Goal: Feedback & Contribution: Leave review/rating

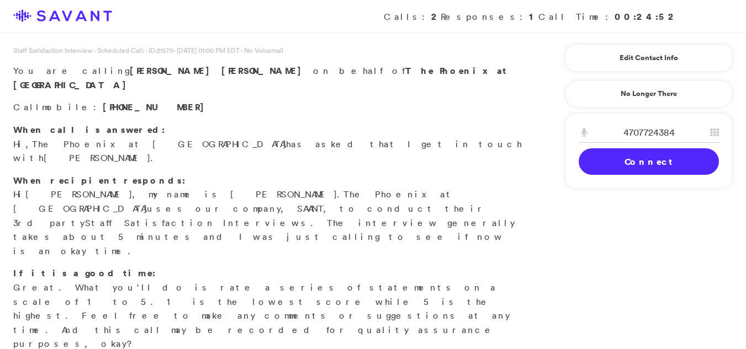
click at [653, 166] on link "Connect" at bounding box center [649, 162] width 140 height 26
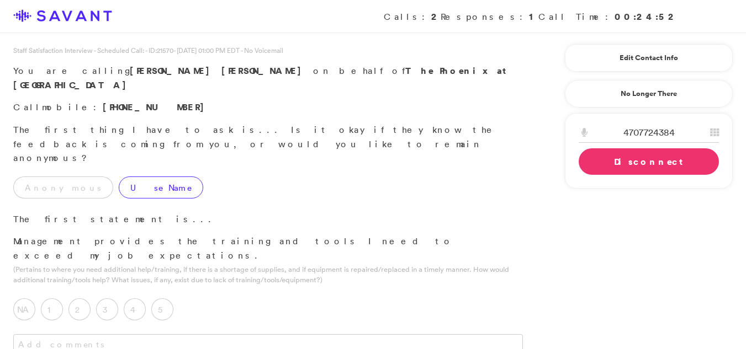
click at [119, 177] on label "Use Name" at bounding box center [161, 188] width 84 height 22
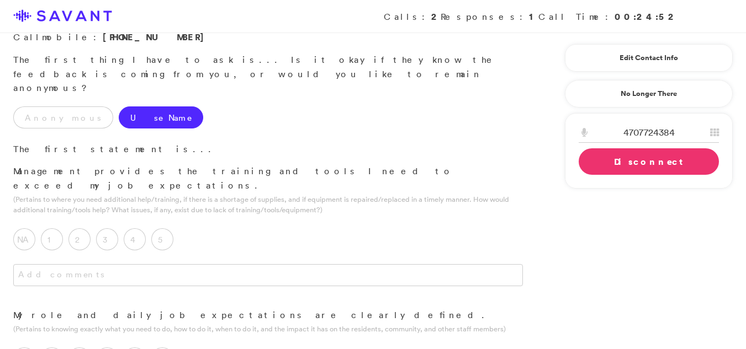
scroll to position [73, 0]
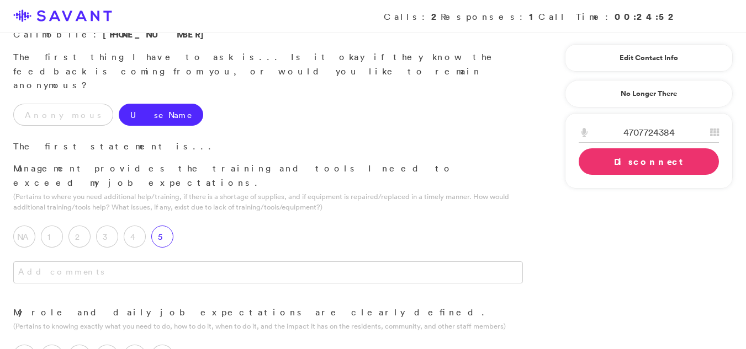
click at [161, 226] on label "5" at bounding box center [162, 237] width 22 height 22
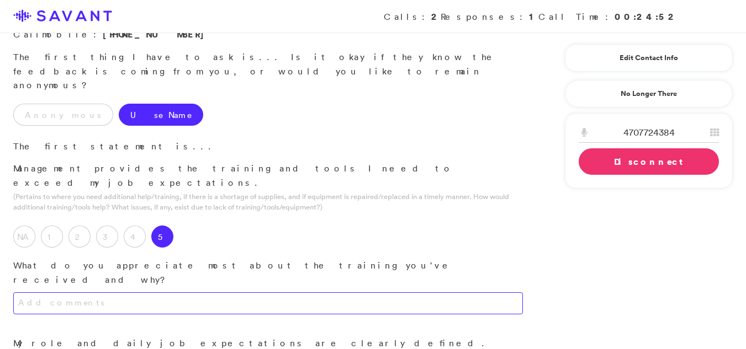
click at [128, 293] on textarea at bounding box center [268, 304] width 510 height 22
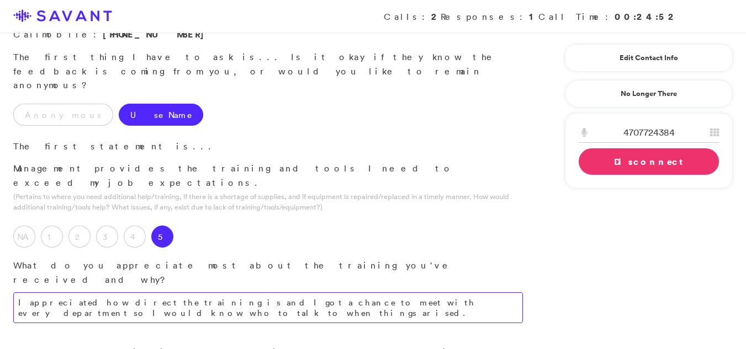
click at [51, 293] on textarea "I appreciated how direct the training is and I got a chance to meet with every …" at bounding box center [268, 308] width 510 height 31
type textarea "I value the directness of the training program, and I appreciated the opportuni…"
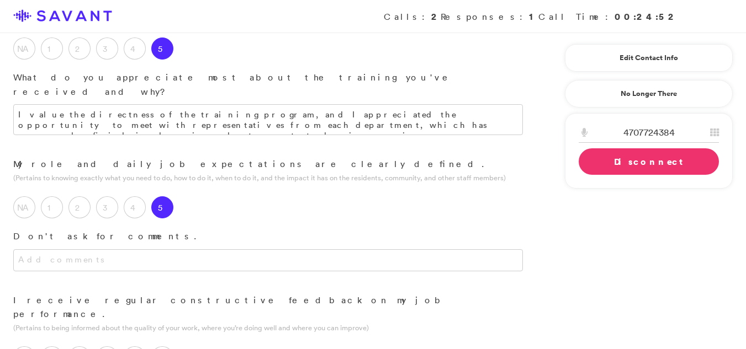
scroll to position [264, 0]
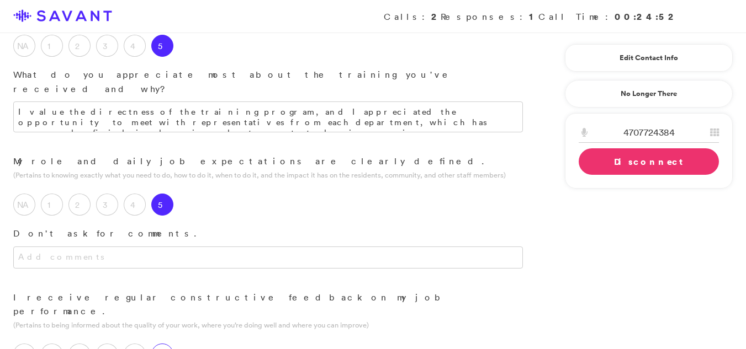
click at [161, 344] on label "5" at bounding box center [162, 355] width 22 height 22
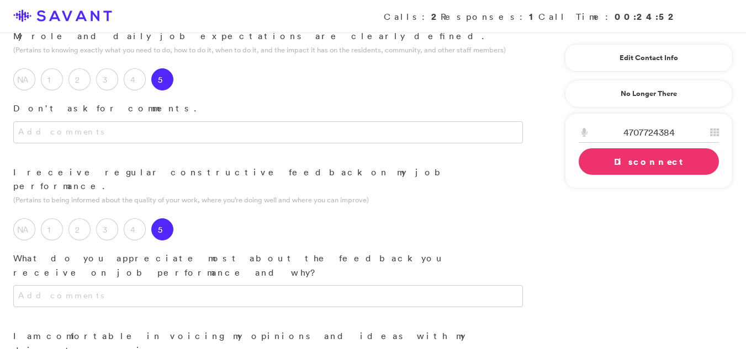
scroll to position [420, 0]
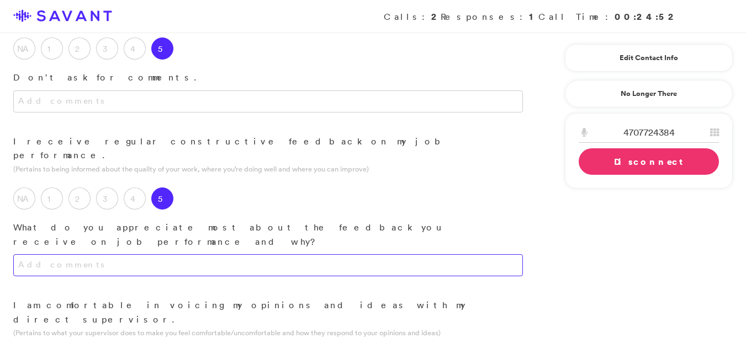
click at [278, 254] on textarea at bounding box center [268, 265] width 510 height 22
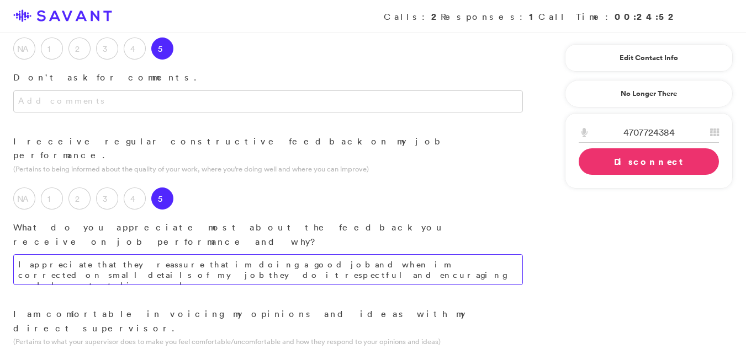
click at [172, 254] on textarea "I appreciate that they reassure that im doing a good job and when im corrected …" at bounding box center [268, 269] width 510 height 31
type textarea "I appreciate that I receive reassurance regarding my job performance and that c…"
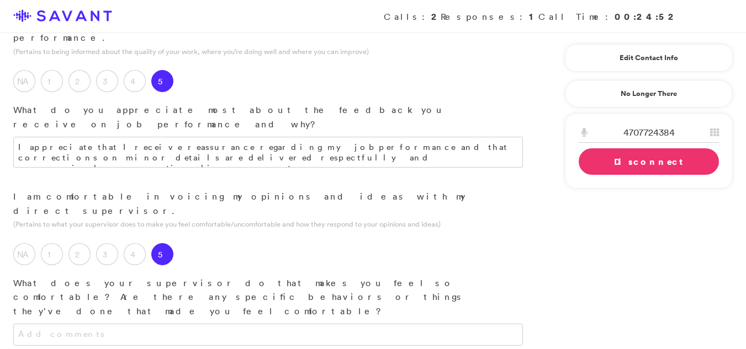
scroll to position [566, 0]
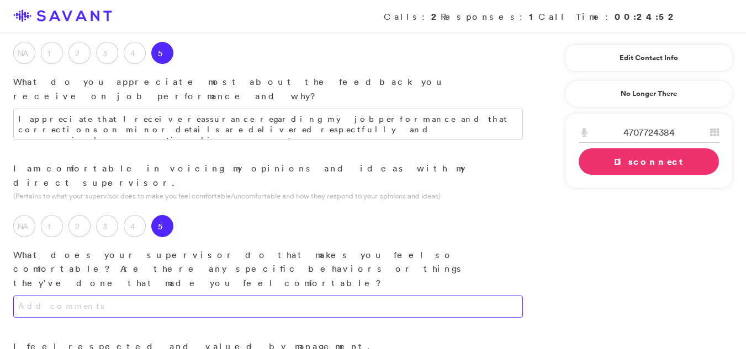
click at [300, 296] on textarea at bounding box center [268, 307] width 510 height 22
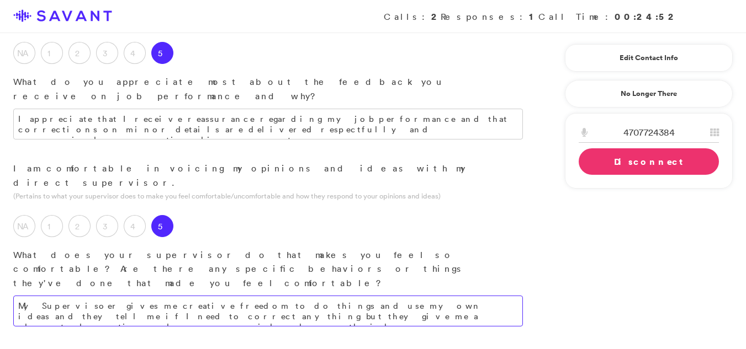
click at [281, 296] on textarea "My Supervisoer gives me creative freedom to do things and use my own ideas and …" at bounding box center [268, 311] width 510 height 31
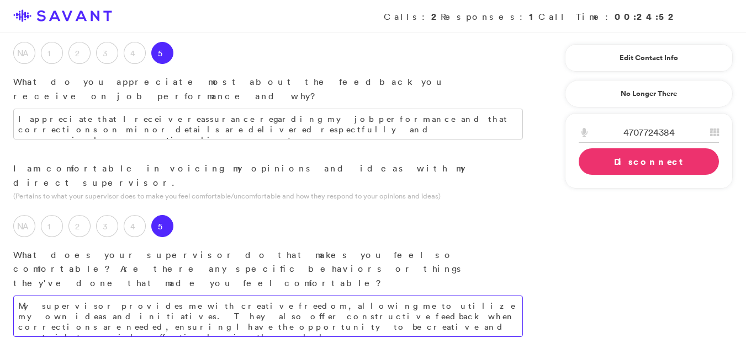
type textarea "My supervisor provides me with creative freedom, allowing me to utilize my own …"
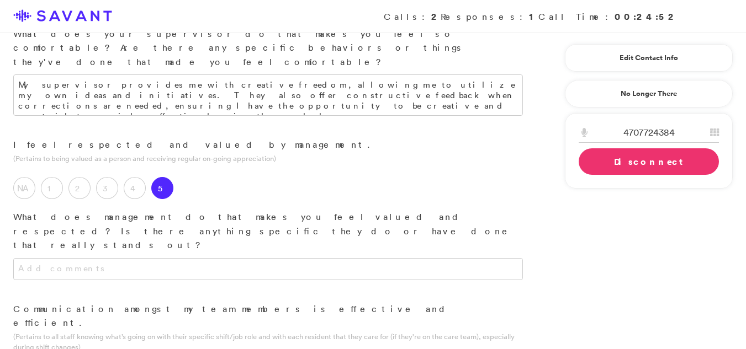
scroll to position [793, 0]
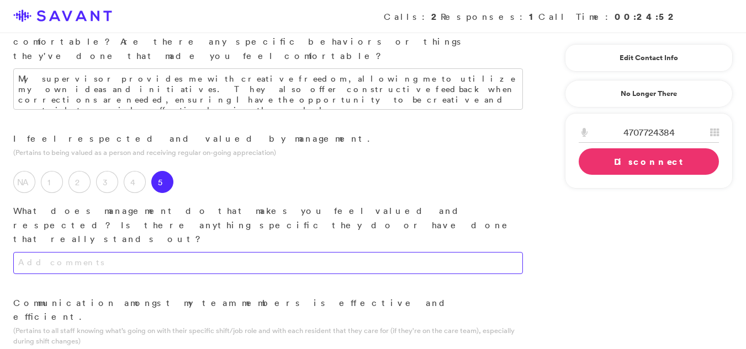
click at [275, 252] on textarea at bounding box center [268, 263] width 510 height 22
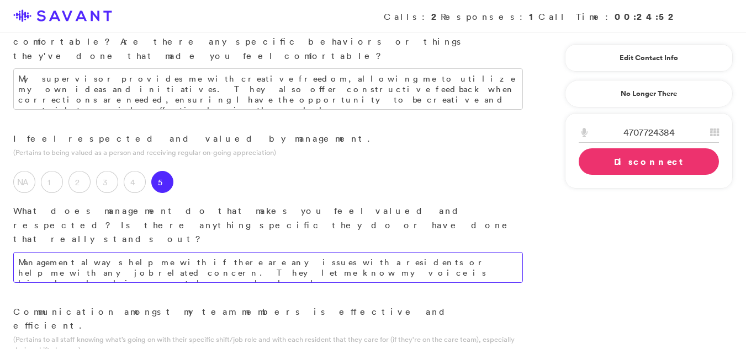
click at [269, 252] on textarea "Management always help me with if there are any issues with a residents or help…" at bounding box center [268, 267] width 510 height 31
type textarea "Management consistently provides assistance with resident-related issues and ad…"
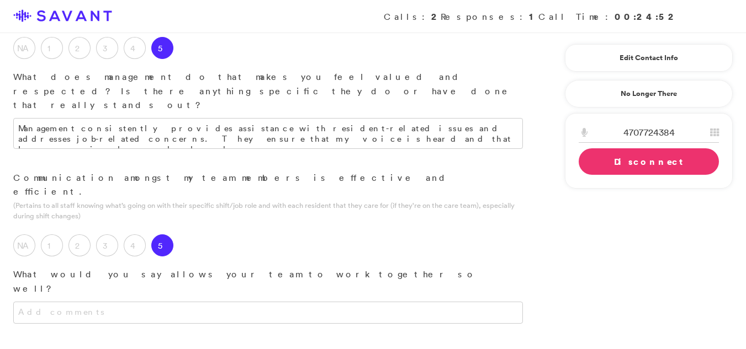
scroll to position [934, 0]
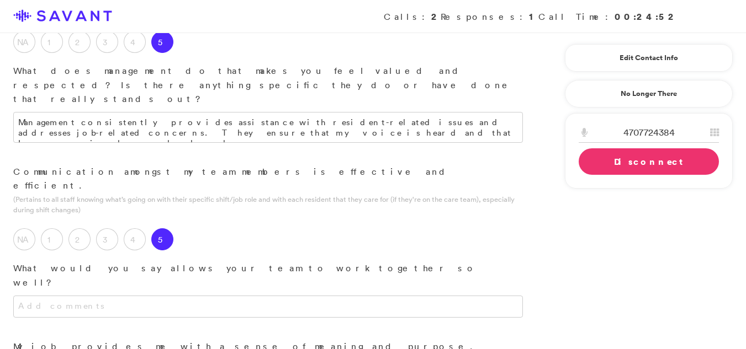
click at [378, 296] on div at bounding box center [268, 318] width 536 height 44
click at [365, 296] on textarea at bounding box center [268, 307] width 510 height 22
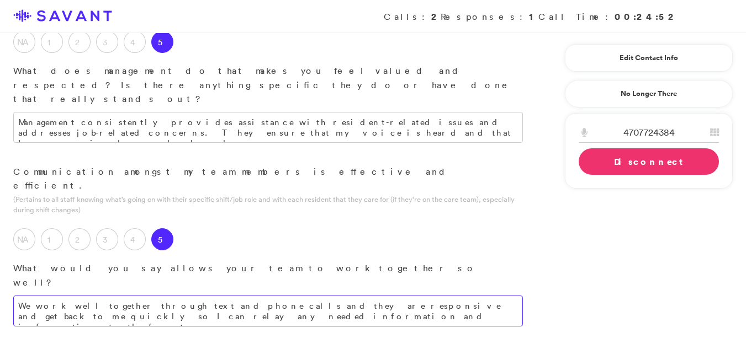
click at [191, 296] on textarea "We work well together through text and phone calls and they are responsive and …" at bounding box center [268, 311] width 510 height 31
click at [185, 296] on textarea "We work well together through text and phone calls and they are responsive and …" at bounding box center [268, 311] width 510 height 31
type textarea "Our team effectively communicates through various channels, including text and …"
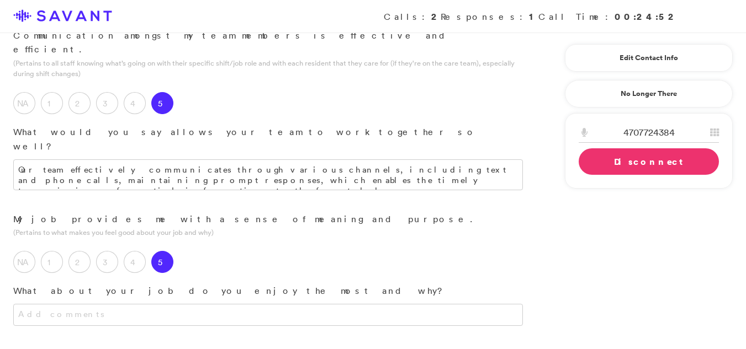
scroll to position [1085, 0]
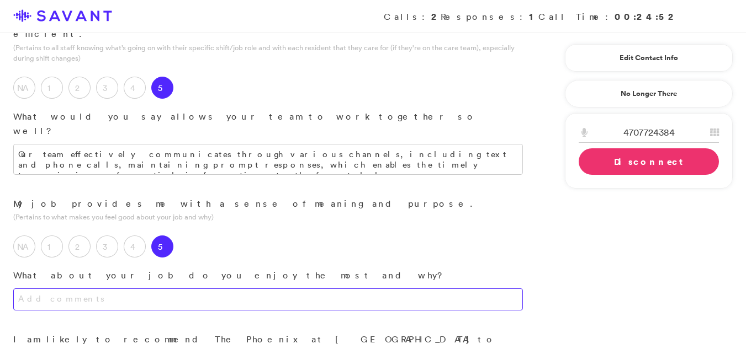
click at [240, 289] on textarea at bounding box center [268, 300] width 510 height 22
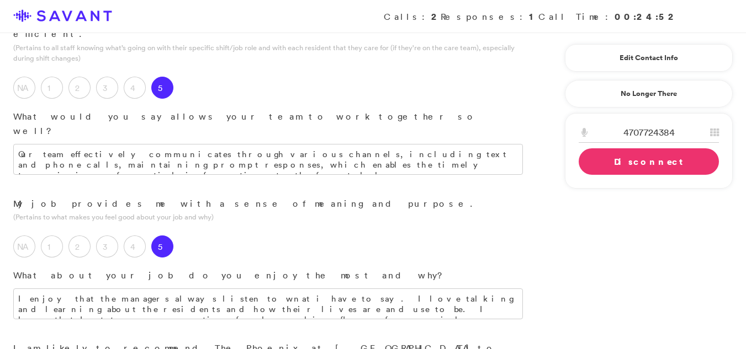
drag, startPoint x: 330, startPoint y: 153, endPoint x: 291, endPoint y: 155, distance: 38.1
click at [291, 289] on div "I enjoy that the managers always listen to wnat i have to say. I love talking a…" at bounding box center [268, 315] width 536 height 53
click at [343, 289] on textarea "I enjoy that the managers always listen to wnat i have to say. I love talking a…" at bounding box center [268, 304] width 510 height 31
click at [386, 289] on textarea "I enjoy that the managers always listen to wnat i have to say. I love talking a…" at bounding box center [268, 304] width 510 height 31
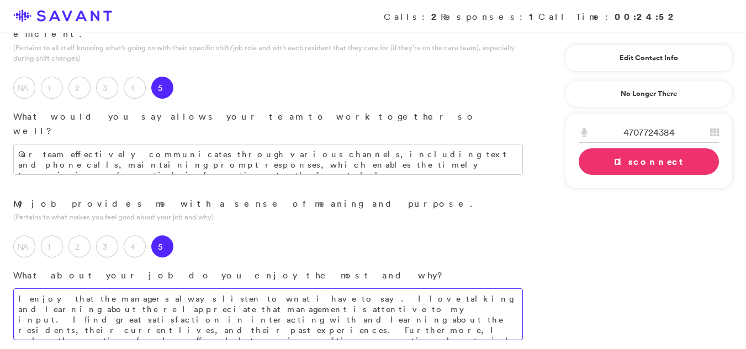
type textarea "I enjoy that the managers always listen to wnat i have to say. I love talking a…"
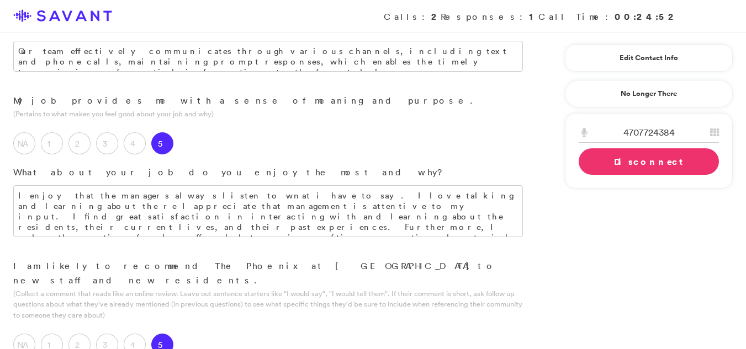
scroll to position [1192, 0]
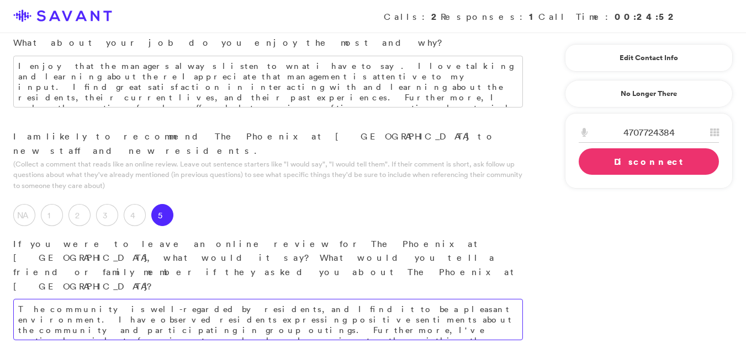
scroll to position [1337, 0]
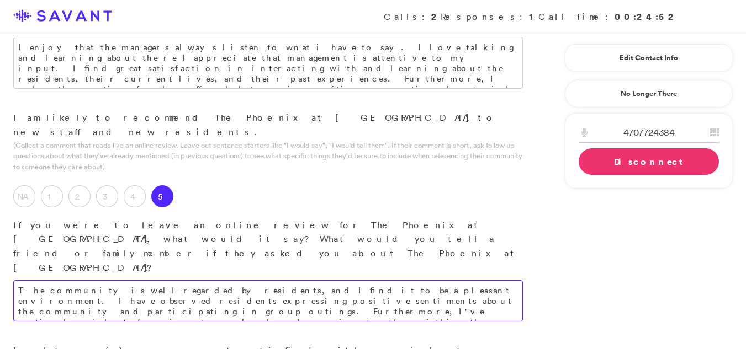
type textarea "The community is well-regarded by residents, and I find it to be a pleasant env…"
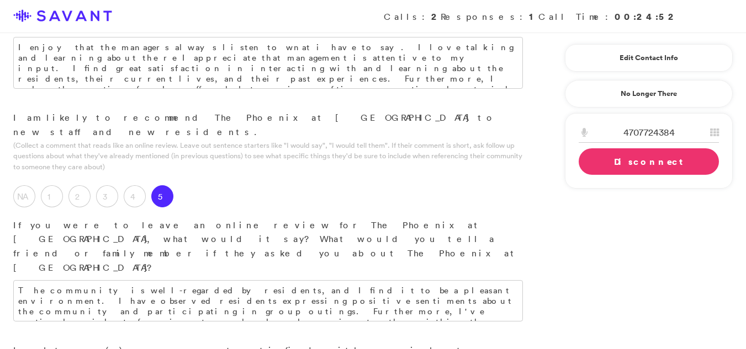
type textarea "I am most satisfied with the relationships I have formed with the residents, as…"
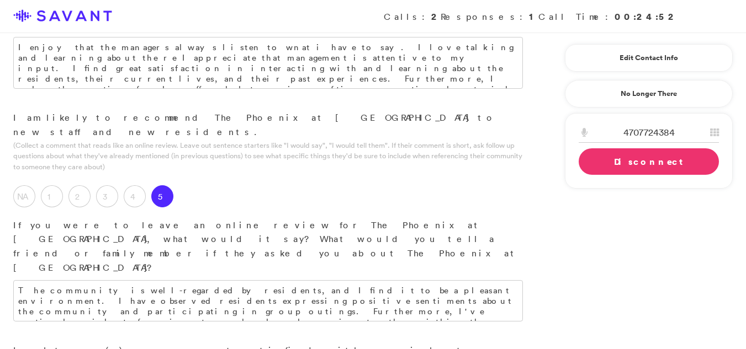
type textarea "The only observation I can offer pertains to the prompt delivery of food from t…"
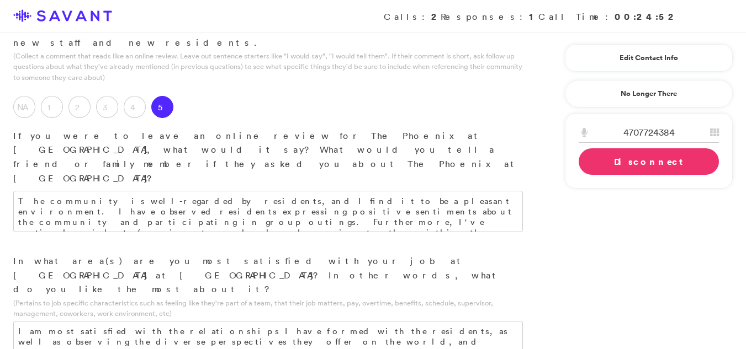
scroll to position [1443, 0]
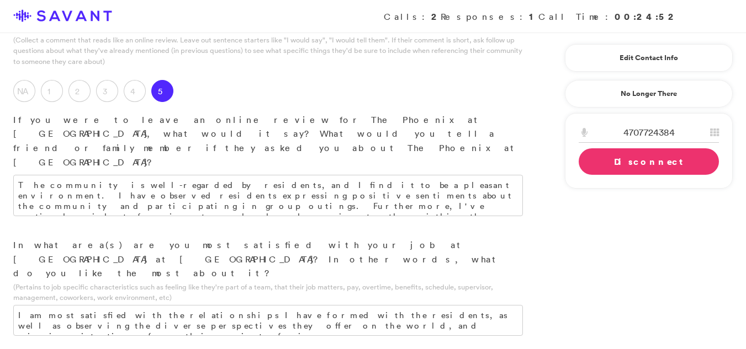
click at [608, 153] on link "Disconnect" at bounding box center [649, 162] width 140 height 26
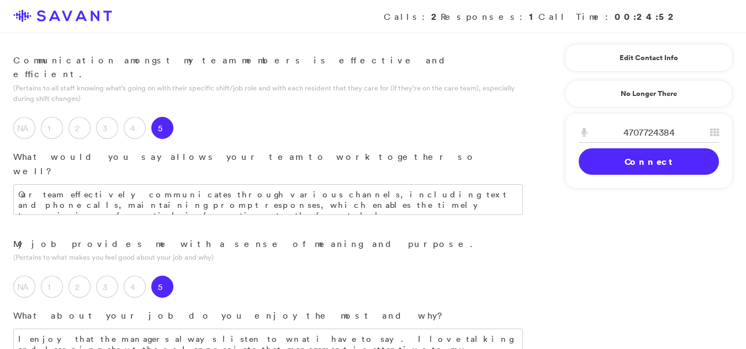
scroll to position [1038, 0]
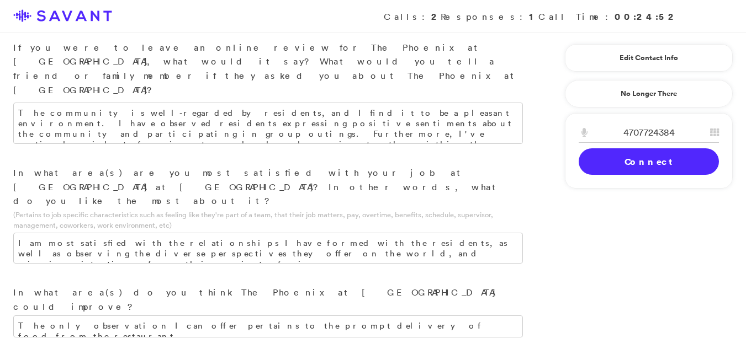
scroll to position [1520, 0]
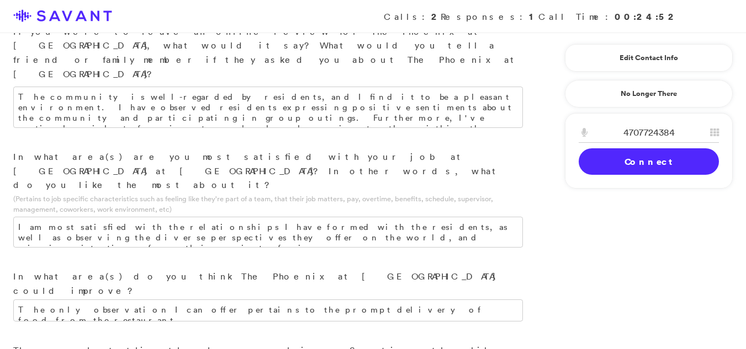
type textarea "I appreciate that management is attentive to my input. I find great satisfactio…"
